Goal: Transaction & Acquisition: Obtain resource

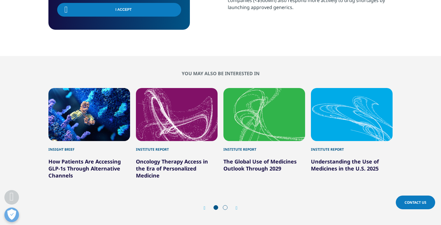
scroll to position [231, 344]
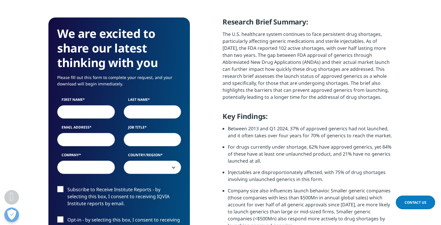
scroll to position [256, 0]
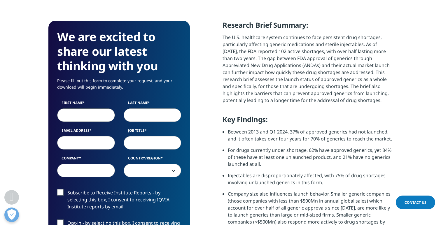
click at [78, 116] on input "First Name" at bounding box center [86, 115] width 58 height 13
type input "Jessica"
type input "Tackett"
type input "jessy.tackett@sanguina.com"
type input "Sanguina.com"
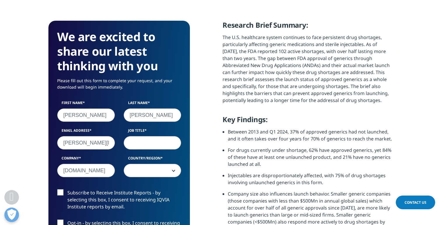
select select "[GEOGRAPHIC_DATA]"
click at [131, 144] on input "Job Title" at bounding box center [153, 142] width 58 height 13
click at [159, 143] on input "Marketing" at bounding box center [153, 142] width 58 height 13
type input "Marketing Director"
click at [59, 191] on label "Subscribe to Receive Institute Reports - by selecting this box, I consent to re…" at bounding box center [119, 201] width 124 height 24
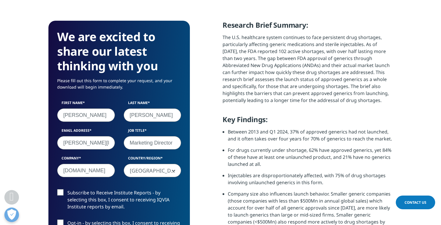
click at [67, 189] on input "Subscribe to Receive Institute Reports - by selecting this box, I consent to re…" at bounding box center [67, 189] width 0 height 0
click at [40, 191] on section "We are excited to share our latest thinking with you Please fill out this form …" at bounding box center [220, 181] width 441 height 375
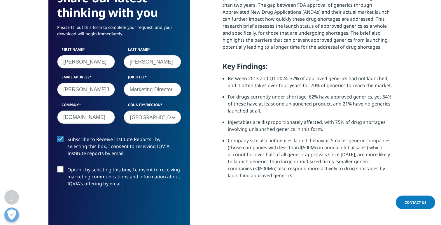
scroll to position [314, 0]
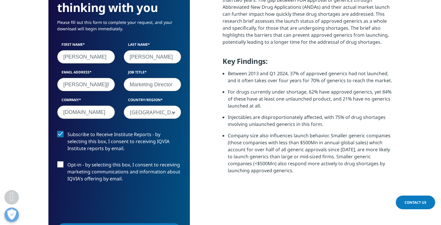
click at [58, 159] on div "Subscribe to Receive Institute Reports - by selecting this box, I consent to re…" at bounding box center [119, 161] width 133 height 61
click at [59, 164] on label "Opt-in - by selecting this box, I consent to receiving marketing communications…" at bounding box center [119, 173] width 124 height 24
click at [67, 161] on input "Opt-in - by selecting this box, I consent to receiving marketing communications…" at bounding box center [67, 161] width 0 height 0
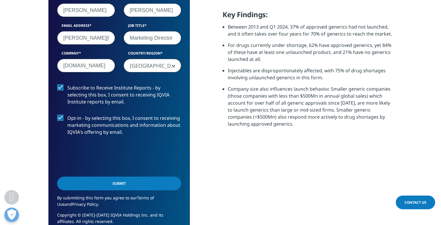
click at [161, 178] on input "Submit" at bounding box center [119, 184] width 124 height 14
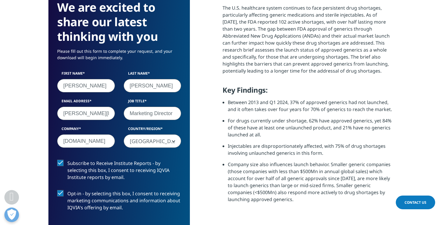
scroll to position [3, 3]
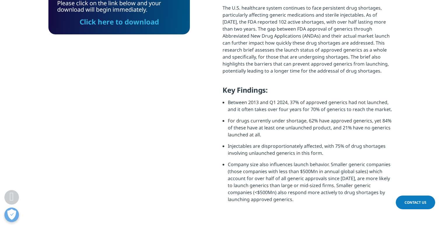
click at [131, 23] on link "Click here to download" at bounding box center [119, 22] width 79 height 10
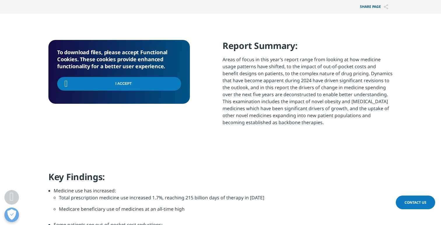
scroll to position [105, 344]
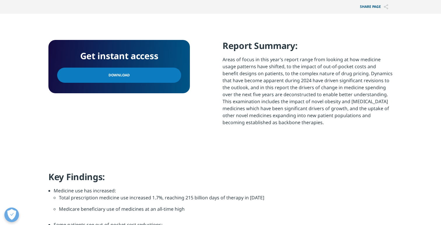
scroll to position [105, 344]
click at [136, 75] on link "Download" at bounding box center [119, 75] width 124 height 15
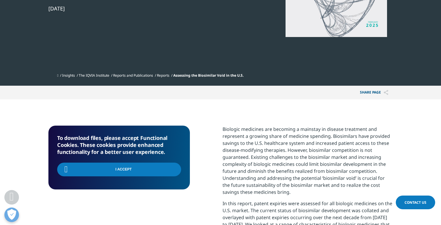
scroll to position [170, 344]
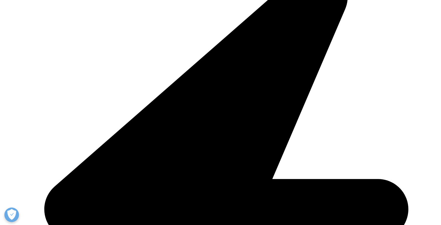
scroll to position [170, 344]
